Goal: Task Accomplishment & Management: Use online tool/utility

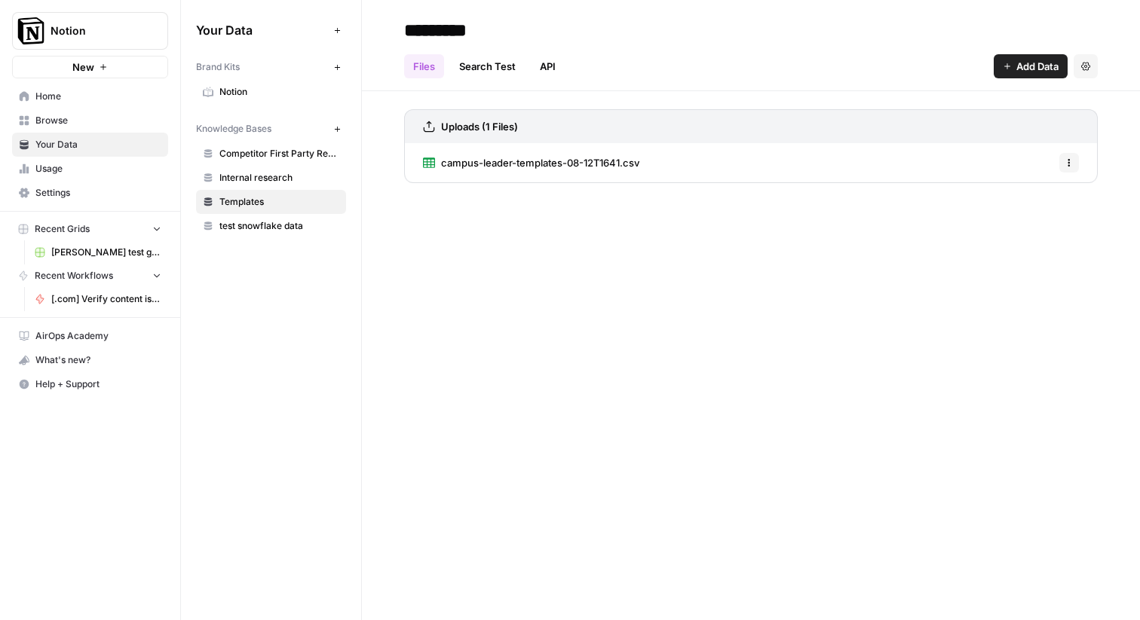
click at [61, 190] on span "Settings" at bounding box center [98, 193] width 126 height 14
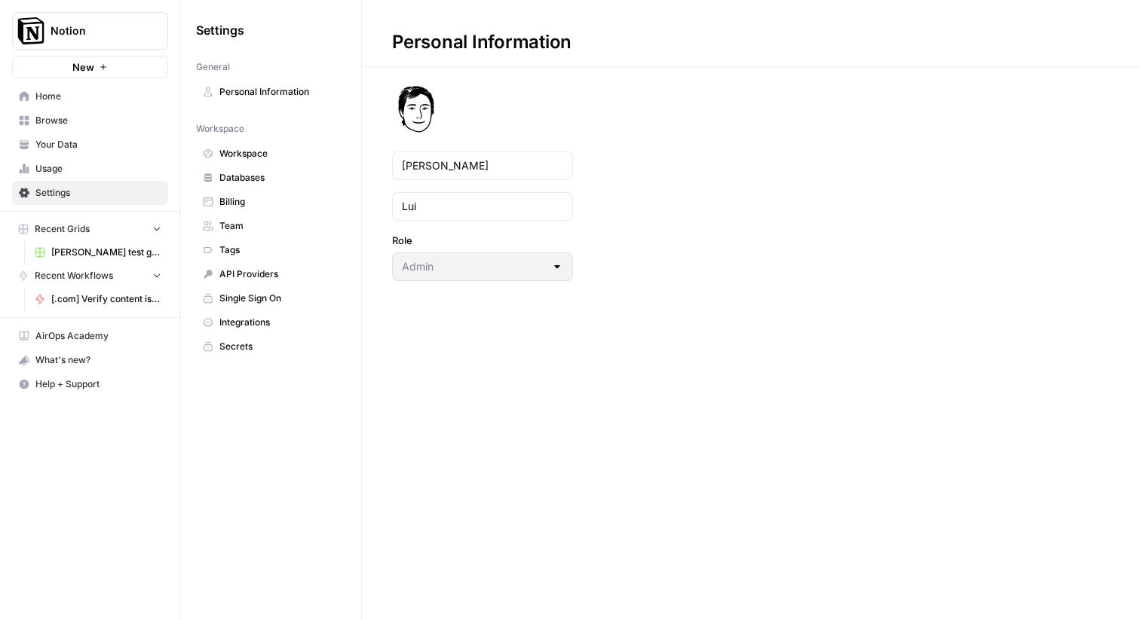
click at [236, 175] on span "Databases" at bounding box center [279, 178] width 120 height 14
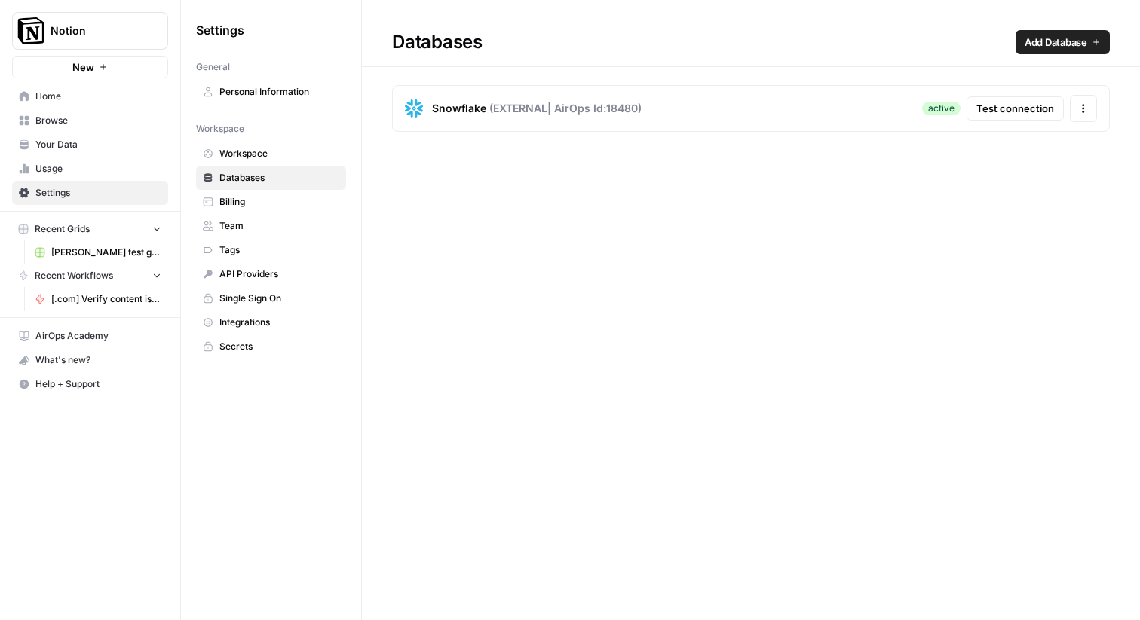
click at [991, 114] on span "Test connection" at bounding box center [1015, 108] width 78 height 15
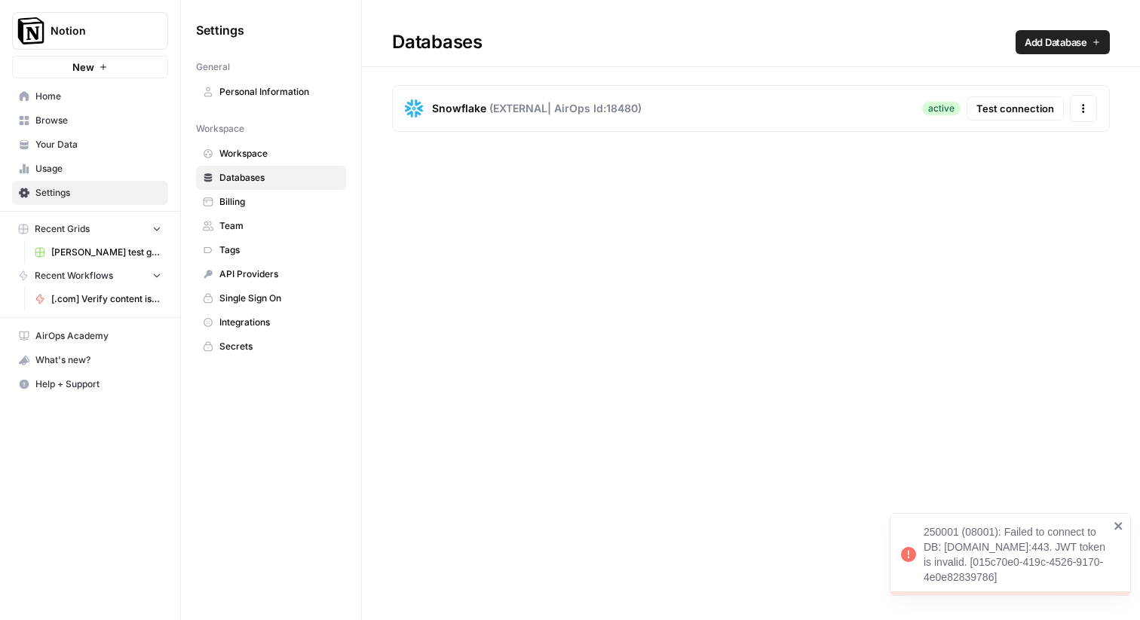
click at [948, 232] on div "Databases Add Database Snowflake ( EXTERNAL | AirOps Id: 18480 ) active Test co…" at bounding box center [751, 310] width 778 height 620
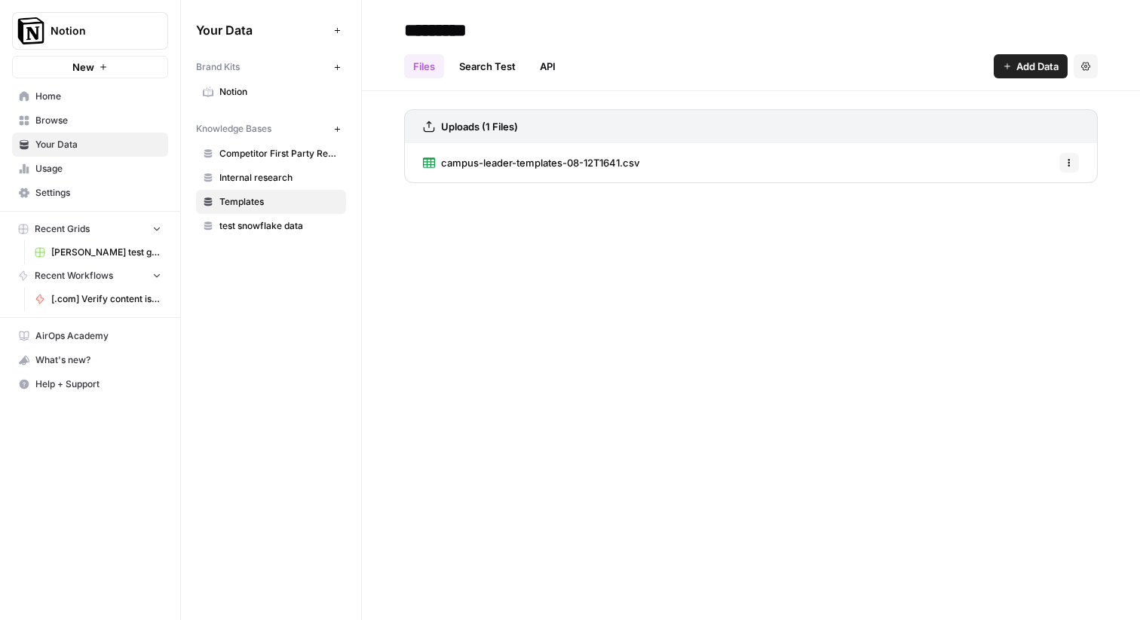
click at [84, 250] on span "[PERSON_NAME] test grid" at bounding box center [106, 253] width 110 height 14
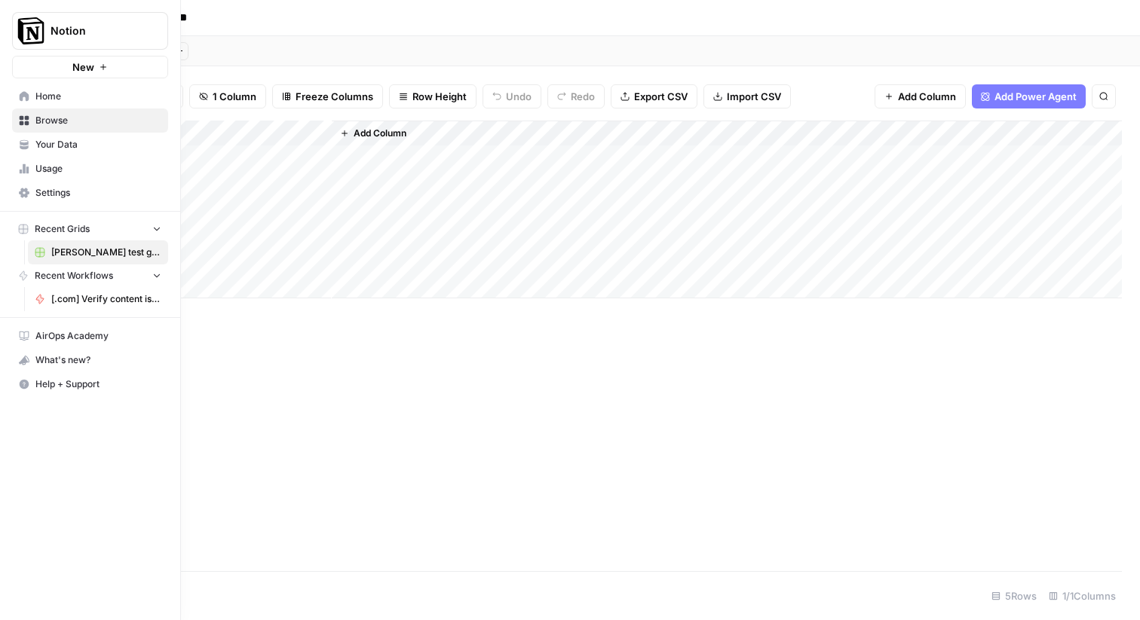
click at [41, 126] on span "Browse" at bounding box center [98, 121] width 126 height 14
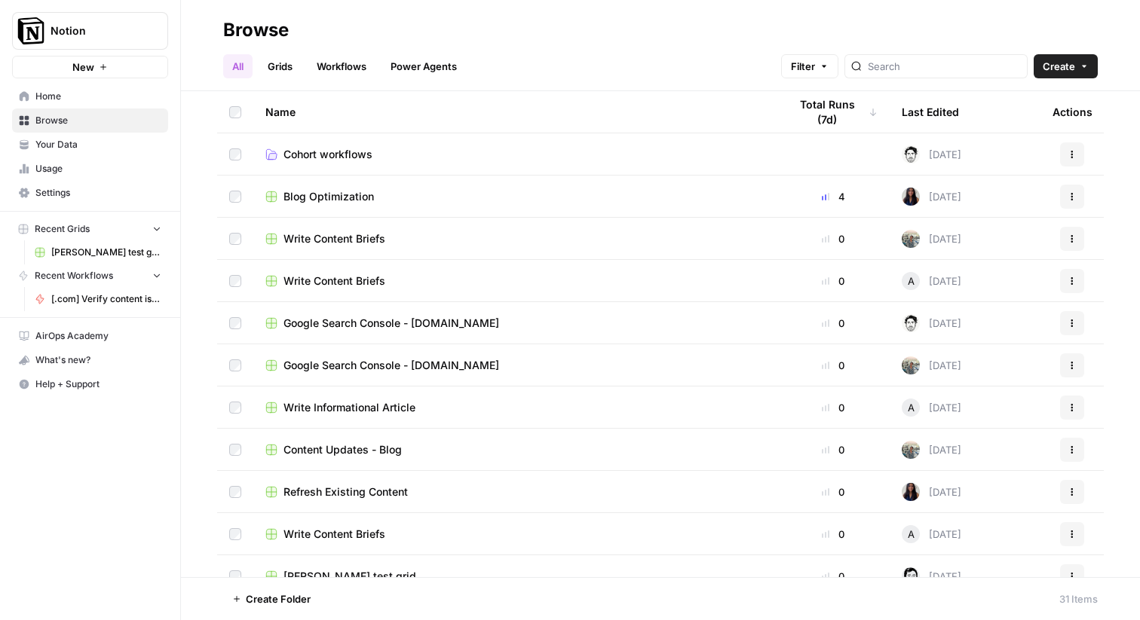
click at [326, 68] on link "Workflows" at bounding box center [342, 66] width 68 height 24
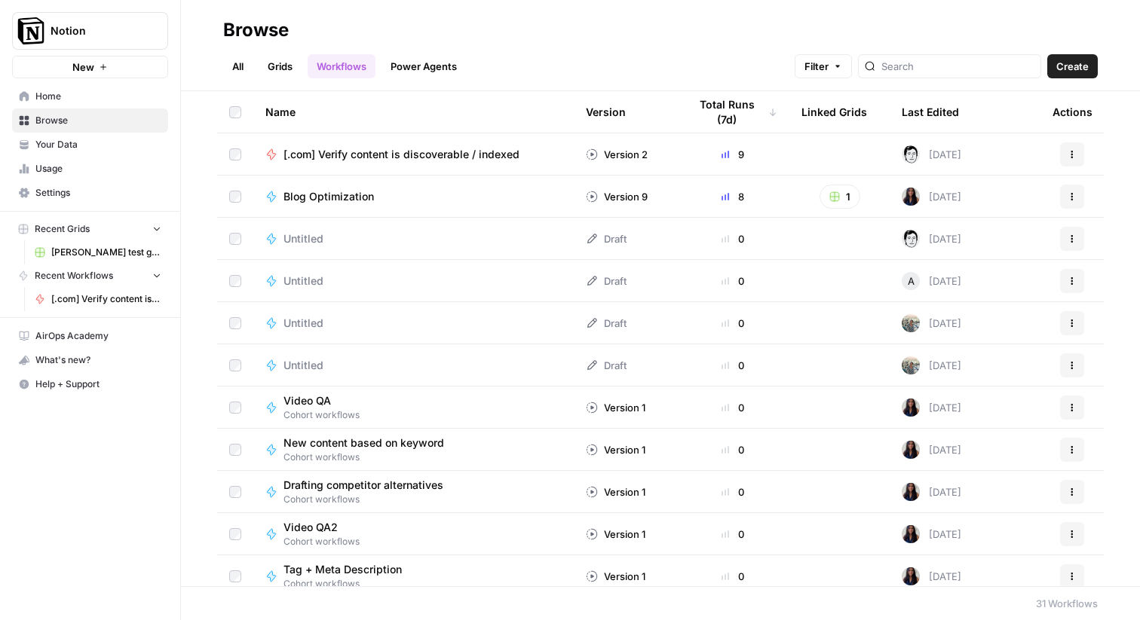
click at [348, 151] on span "[.com] Verify content is discoverable / indexed" at bounding box center [401, 154] width 236 height 15
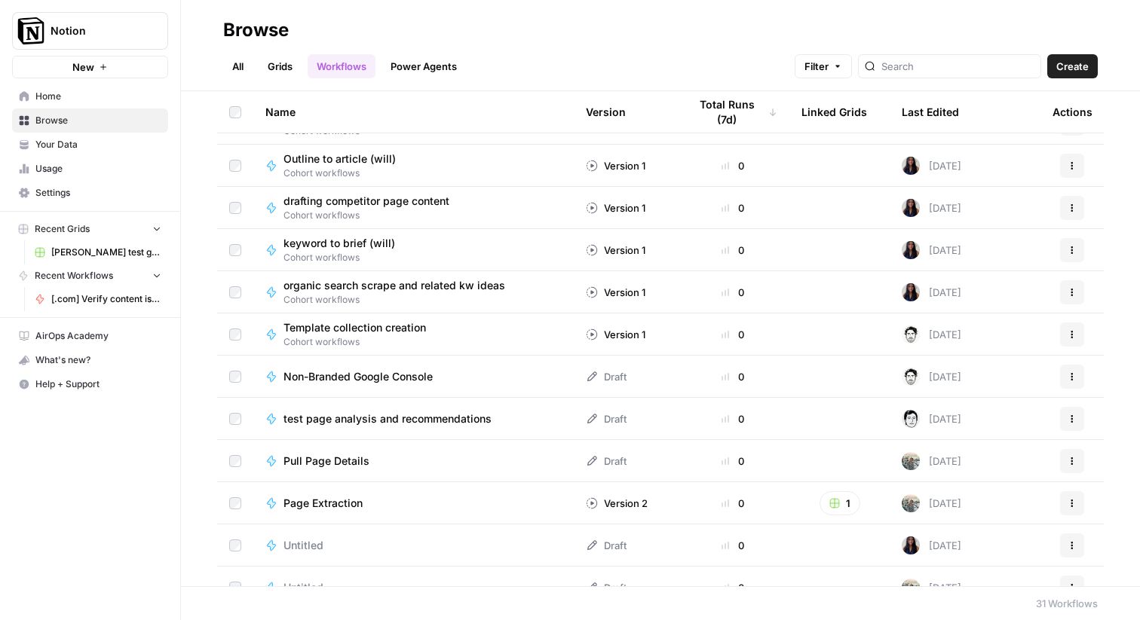
scroll to position [509, 0]
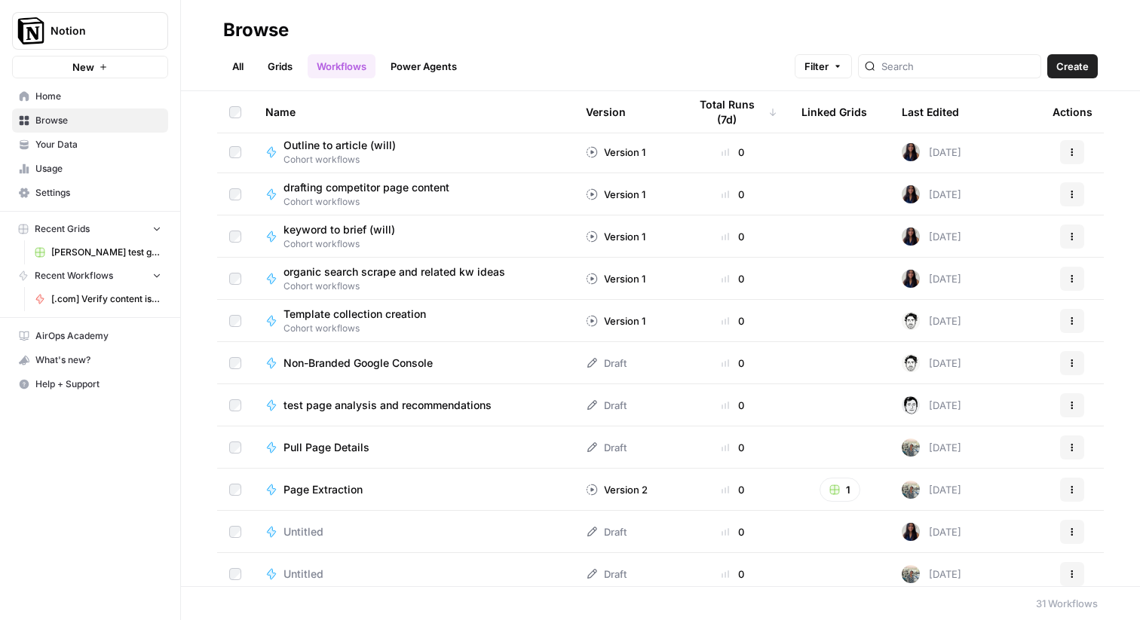
click at [366, 401] on span "test page analysis and recommendations" at bounding box center [387, 405] width 208 height 15
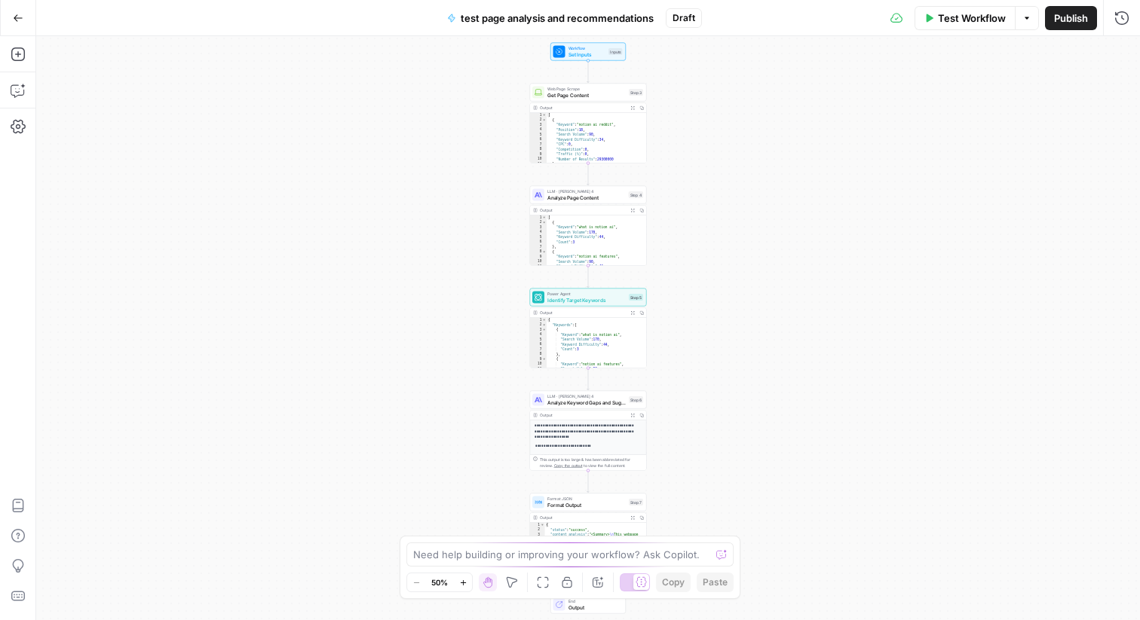
click at [1068, 15] on span "Publish" at bounding box center [1071, 18] width 34 height 15
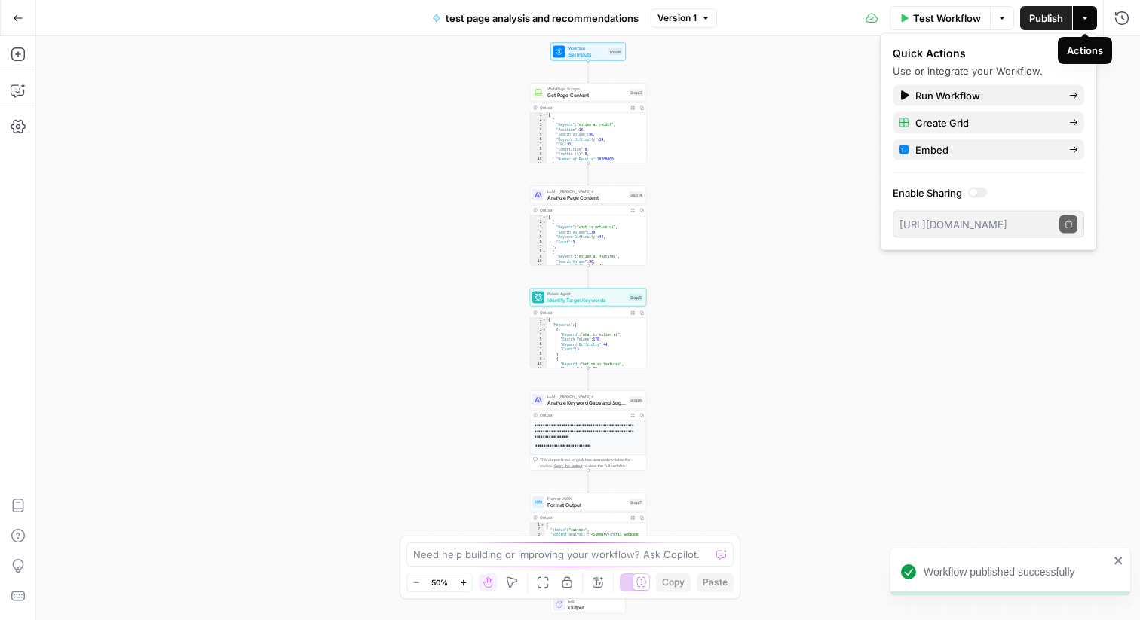
click at [813, 103] on div "Workflow Set Inputs Inputs Web Page Scrape Get Page Content Step 3 Output Expan…" at bounding box center [588, 328] width 1104 height 584
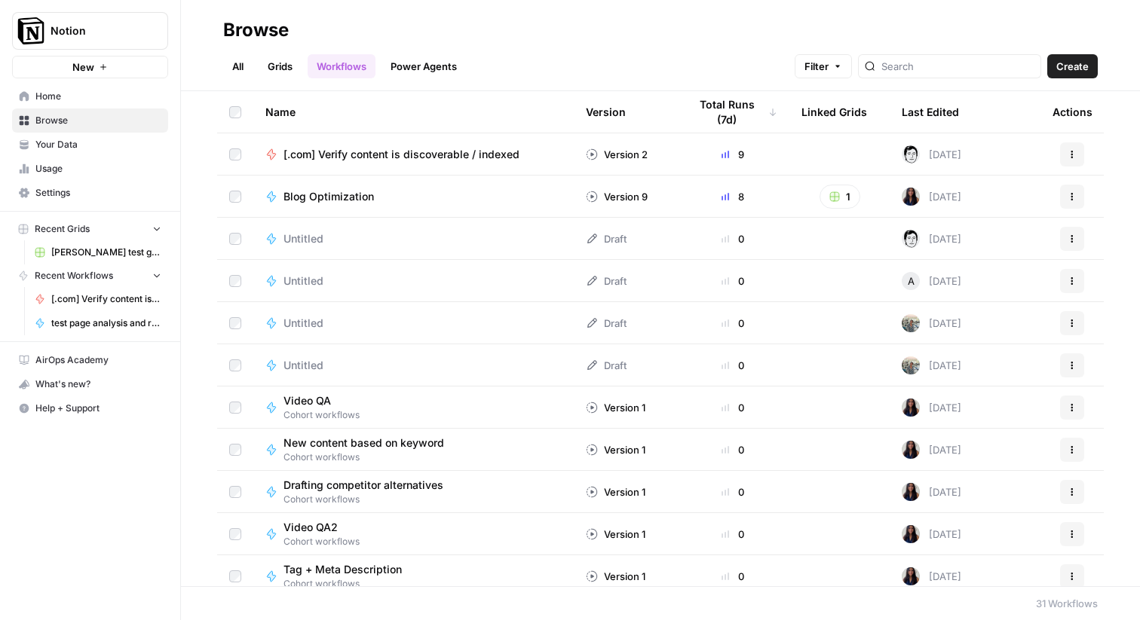
click at [243, 68] on link "All" at bounding box center [237, 66] width 29 height 24
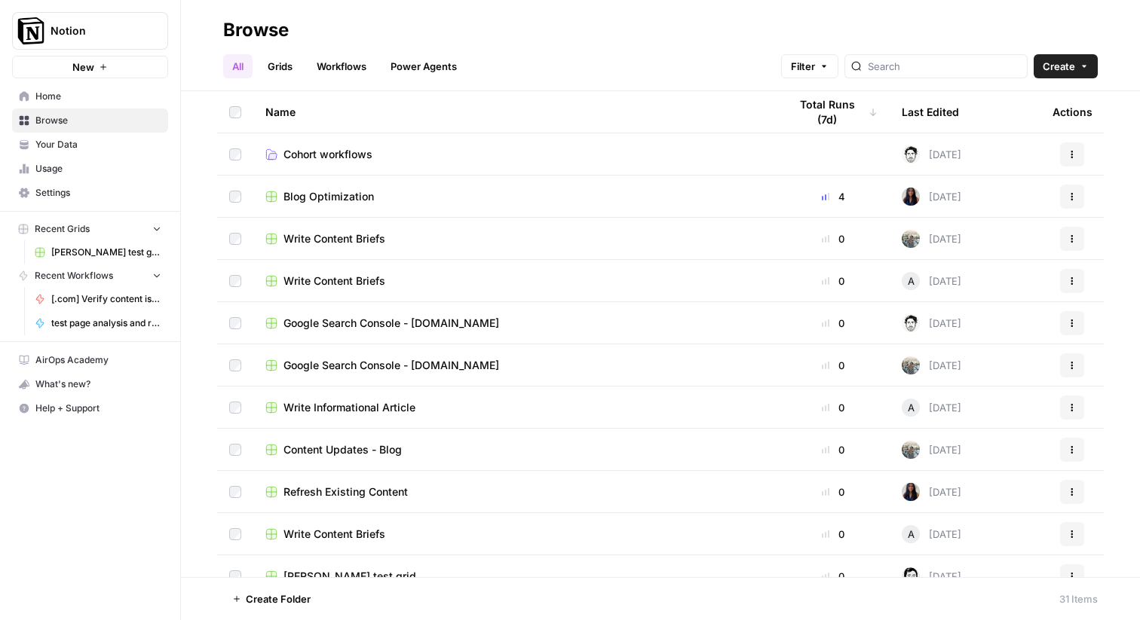
click at [348, 69] on link "Workflows" at bounding box center [342, 66] width 68 height 24
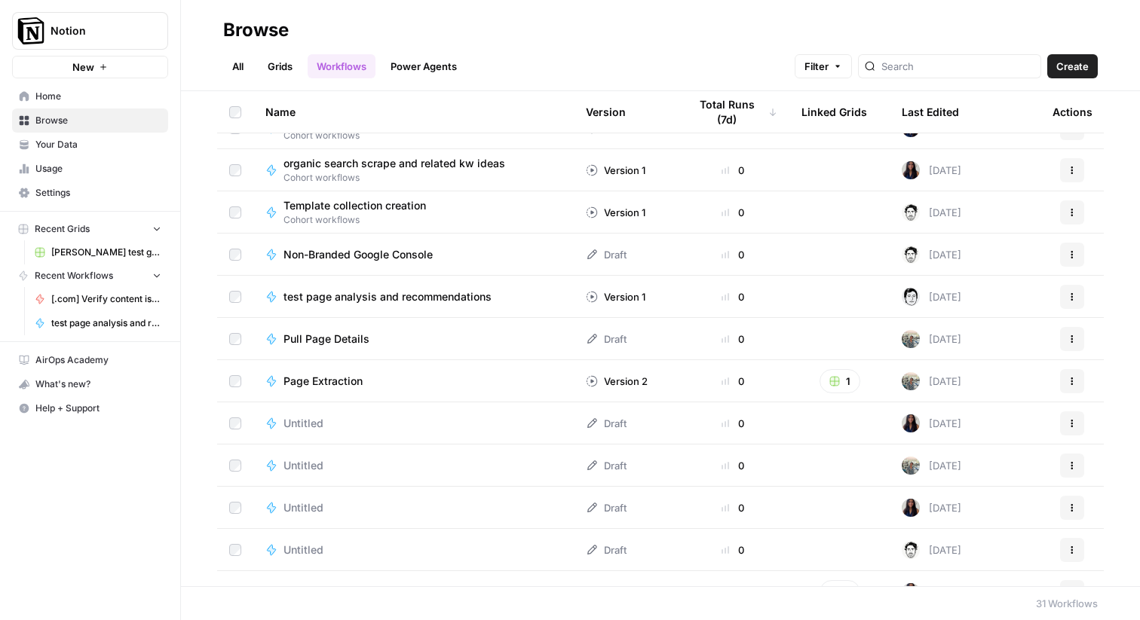
scroll to position [620, 0]
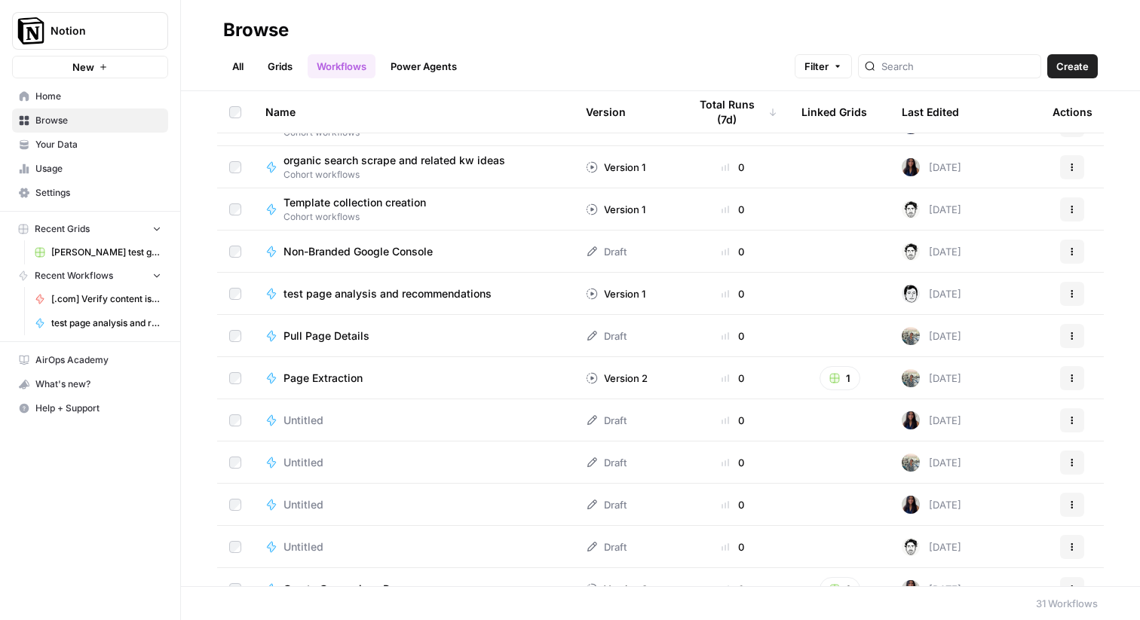
click at [351, 290] on span "test page analysis and recommendations" at bounding box center [387, 293] width 208 height 15
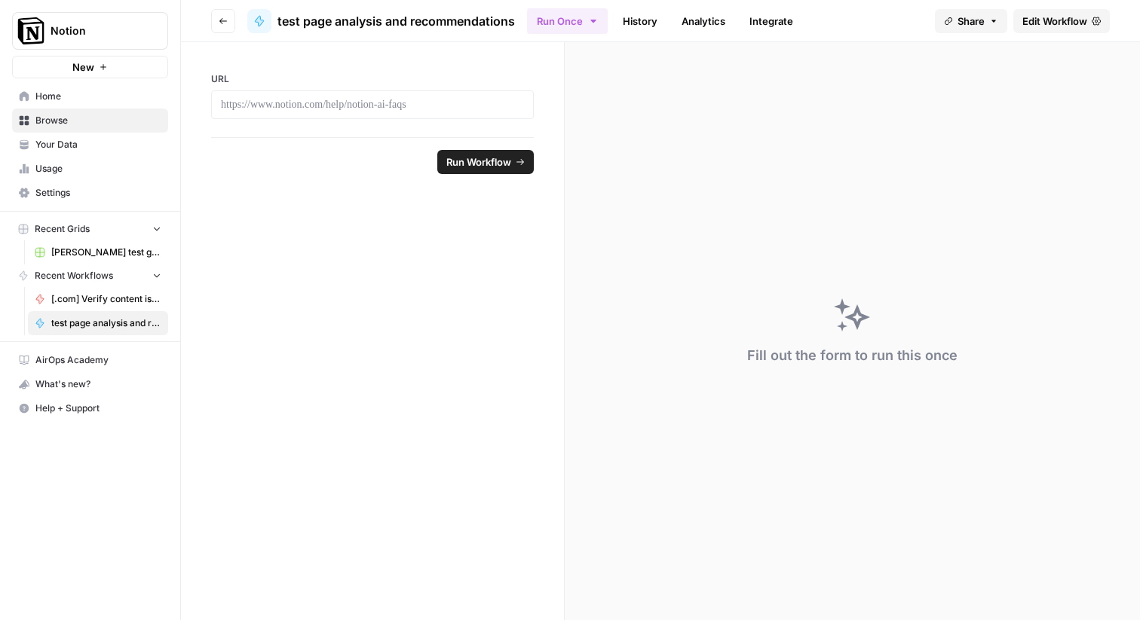
click at [718, 14] on link "Analytics" at bounding box center [703, 21] width 62 height 24
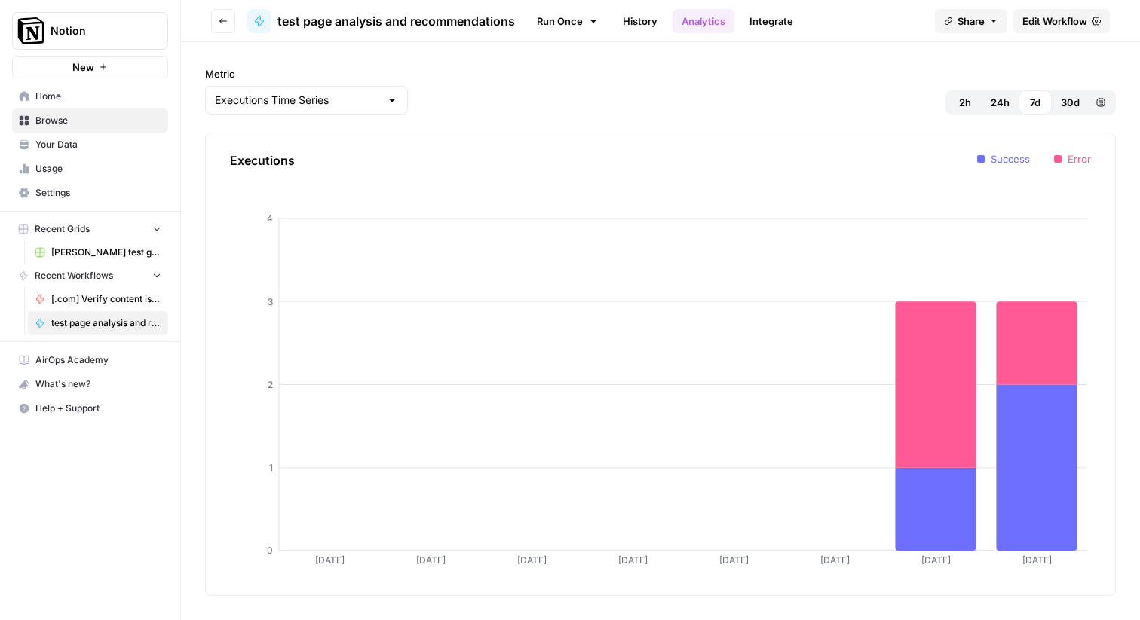
click at [764, 1] on header "Go back test page analysis and recommendations Run Once History Analytics Integ…" at bounding box center [660, 21] width 959 height 42
click at [764, 17] on link "Integrate" at bounding box center [771, 21] width 62 height 24
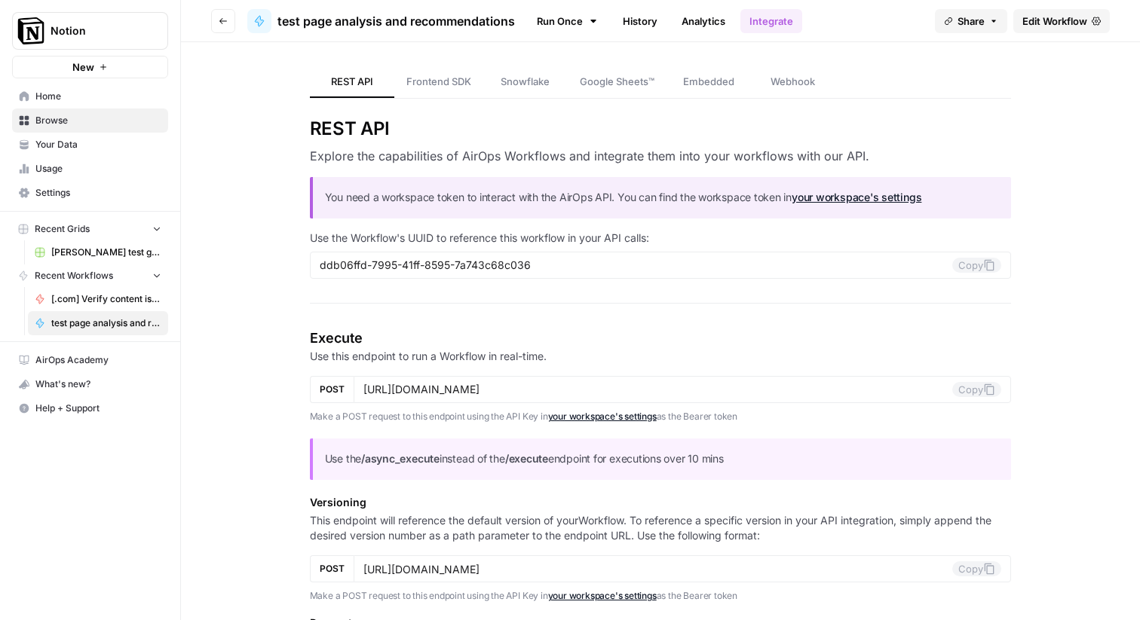
click at [632, 75] on span "Google Sheets™" at bounding box center [617, 81] width 75 height 15
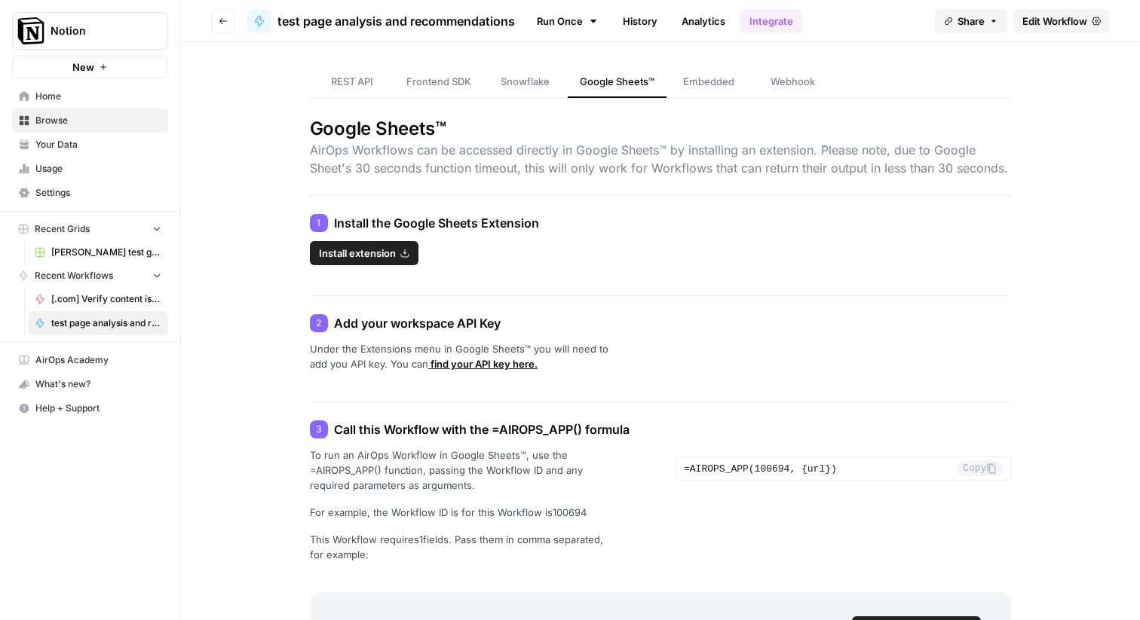
click at [697, 77] on span "Embedded" at bounding box center [708, 81] width 51 height 15
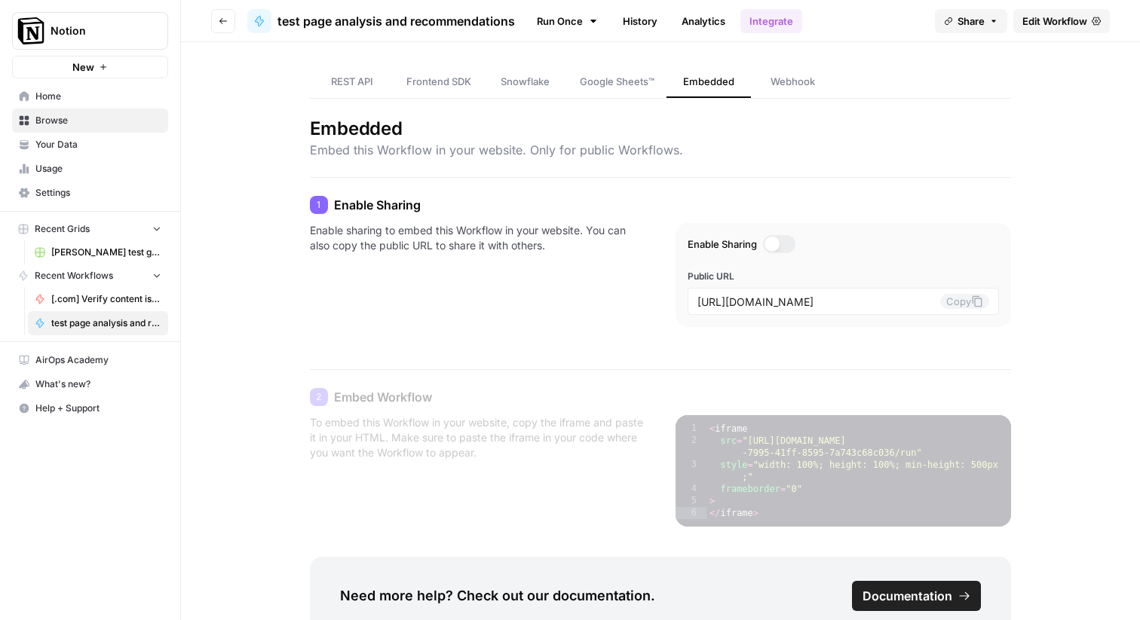
click at [814, 72] on link "Webhook" at bounding box center [793, 82] width 84 height 32
click at [619, 299] on p "Enable sharing to embed this Workflow in your website. You can also copy the pu…" at bounding box center [477, 281] width 335 height 116
